Goal: Information Seeking & Learning: Find specific fact

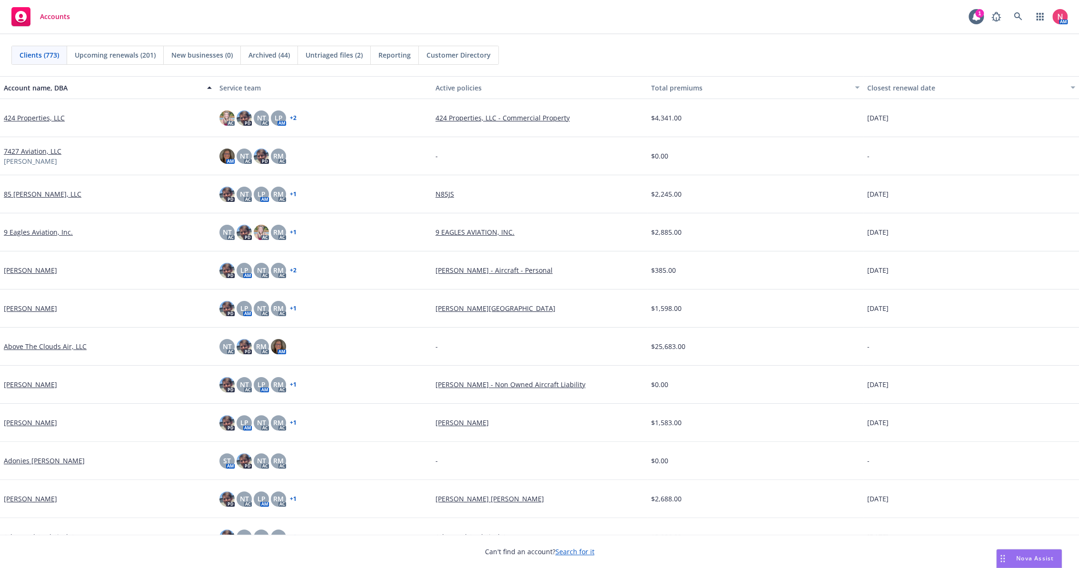
click at [27, 14] on rect at bounding box center [20, 16] width 19 height 19
click at [34, 13] on div "Accounts" at bounding box center [40, 16] width 59 height 19
click at [34, 20] on div "Accounts" at bounding box center [40, 16] width 59 height 19
click at [1014, 16] on icon at bounding box center [1018, 16] width 9 height 9
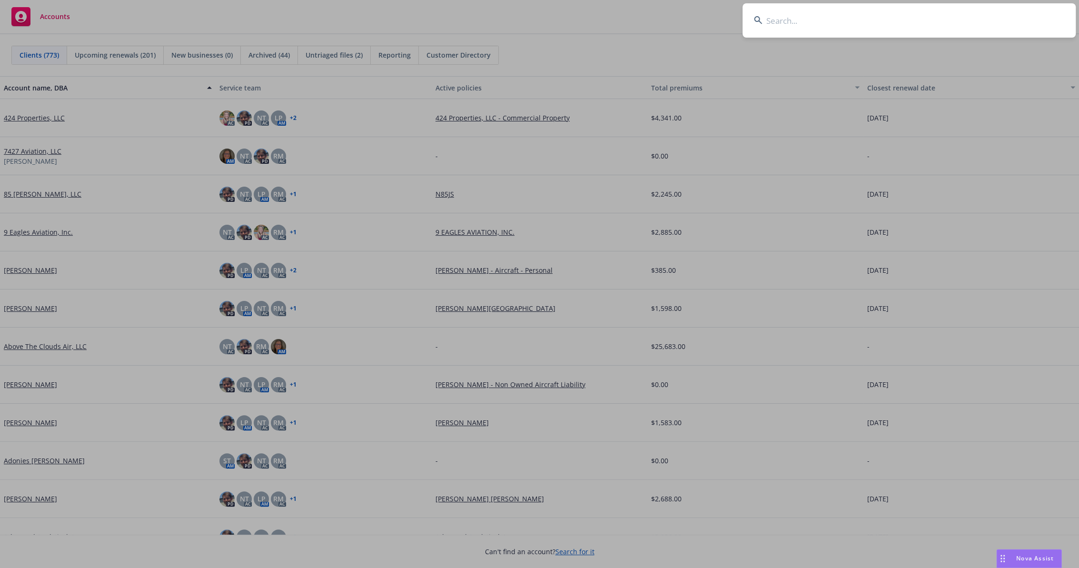
click at [894, 20] on input at bounding box center [909, 20] width 333 height 34
type input "[PERSON_NAME]"
